Goal: Navigation & Orientation: Understand site structure

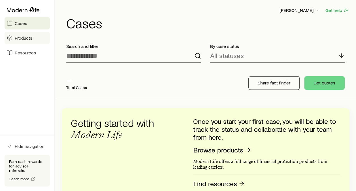
click at [22, 36] on span "Products" at bounding box center [24, 38] width 18 height 6
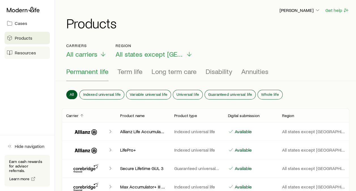
click at [31, 52] on span "Resources" at bounding box center [25, 53] width 21 height 6
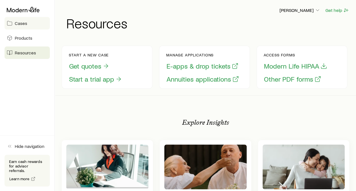
click at [21, 22] on span "Cases" at bounding box center [21, 23] width 12 height 6
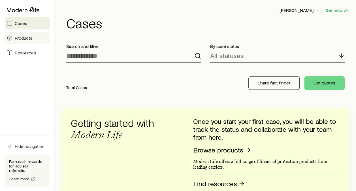
click at [30, 41] on link "Products" at bounding box center [27, 38] width 45 height 12
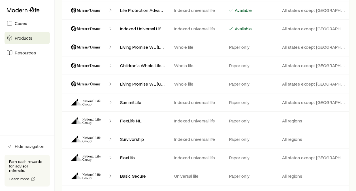
scroll to position [1417, 0]
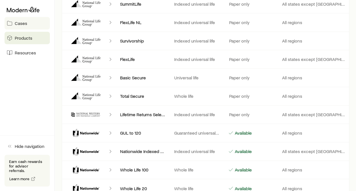
click at [23, 25] on span "Cases" at bounding box center [21, 23] width 12 height 6
